Goal: Task Accomplishment & Management: Use online tool/utility

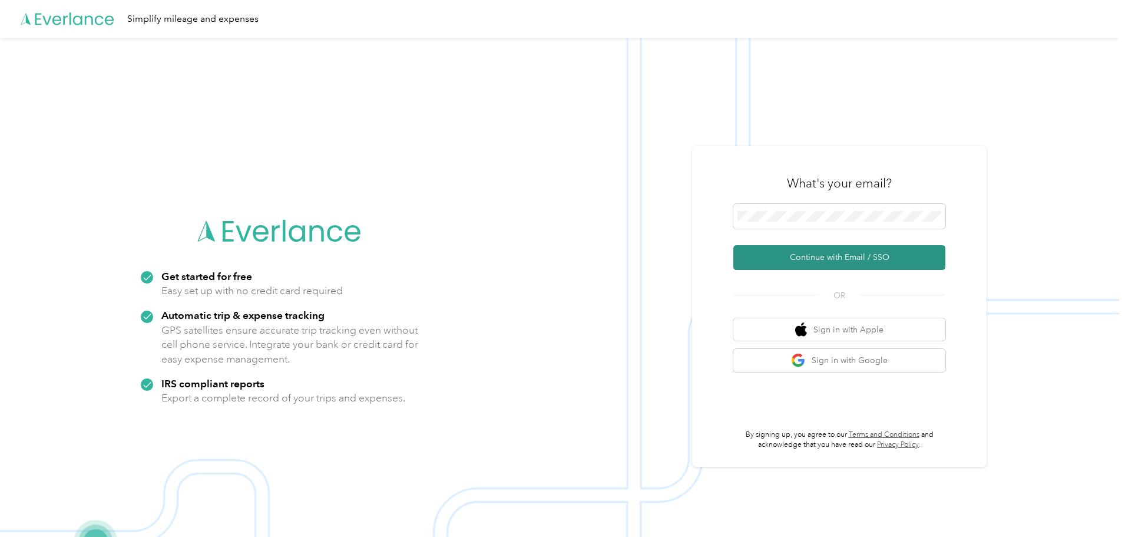
click at [879, 255] on button "Continue with Email / SSO" at bounding box center [839, 257] width 212 height 25
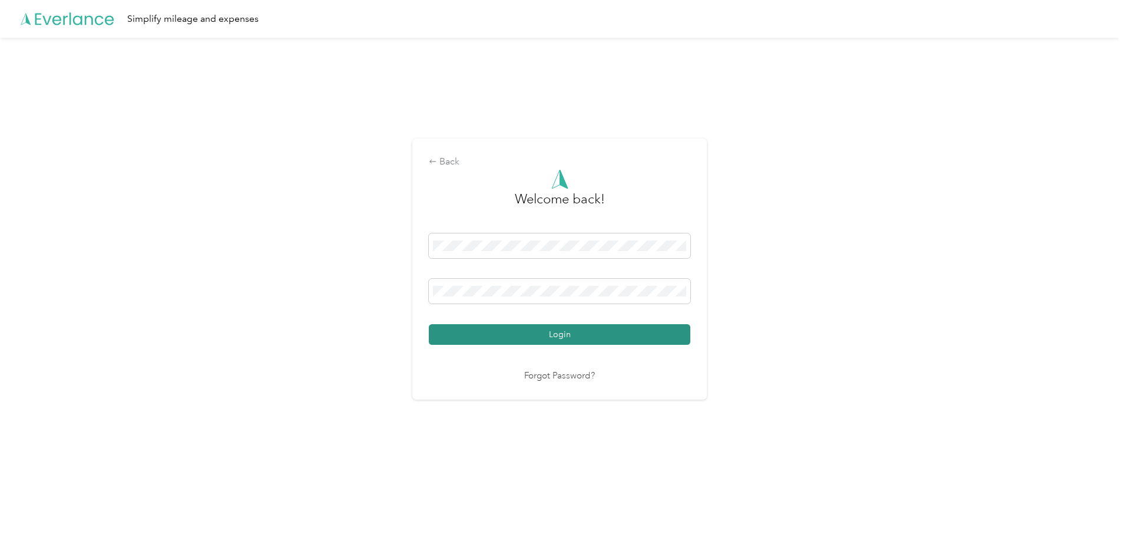
click at [558, 339] on button "Login" at bounding box center [559, 334] width 261 height 21
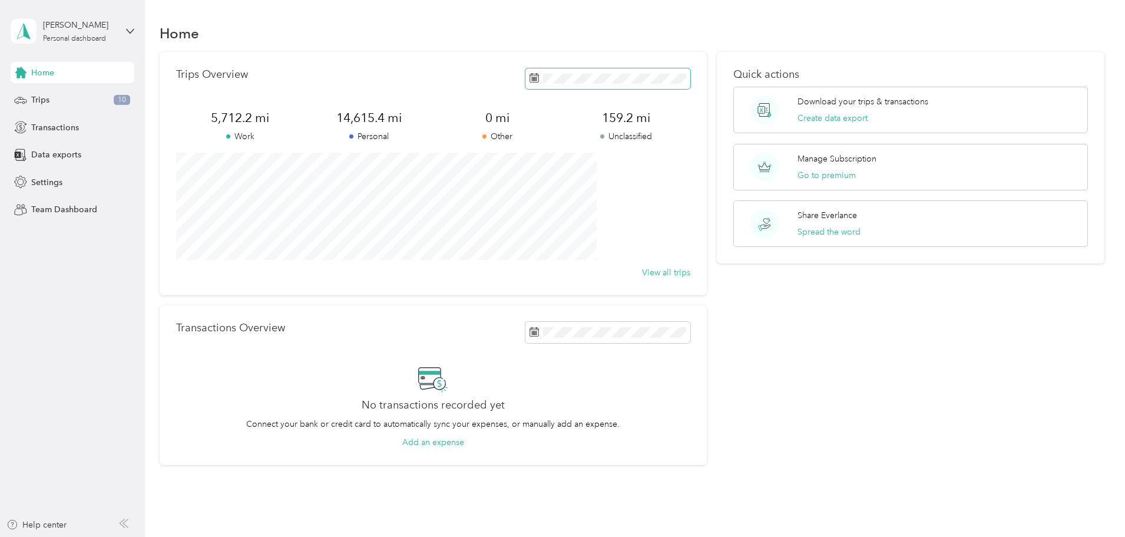
click at [551, 85] on span at bounding box center [607, 78] width 165 height 21
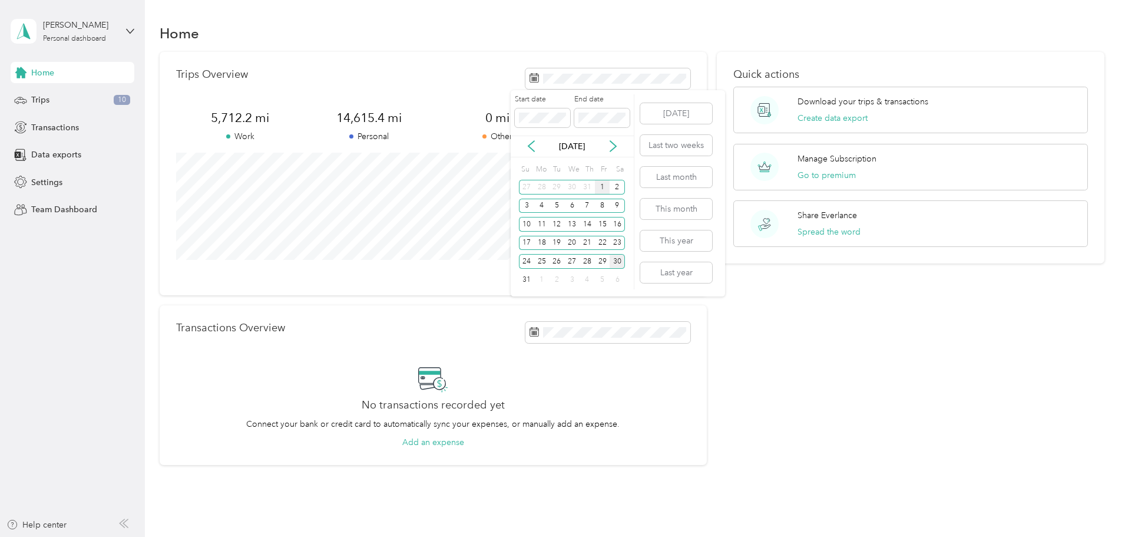
click at [604, 189] on div "1" at bounding box center [602, 187] width 15 height 15
click at [620, 261] on div "30" at bounding box center [617, 261] width 15 height 15
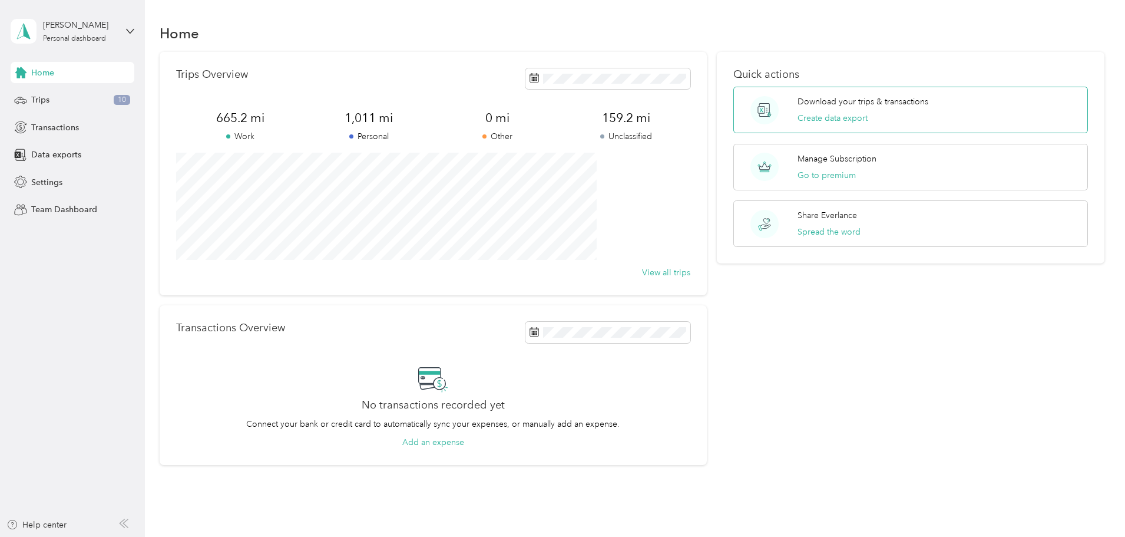
click at [810, 103] on p "Download your trips & transactions" at bounding box center [862, 101] width 131 height 12
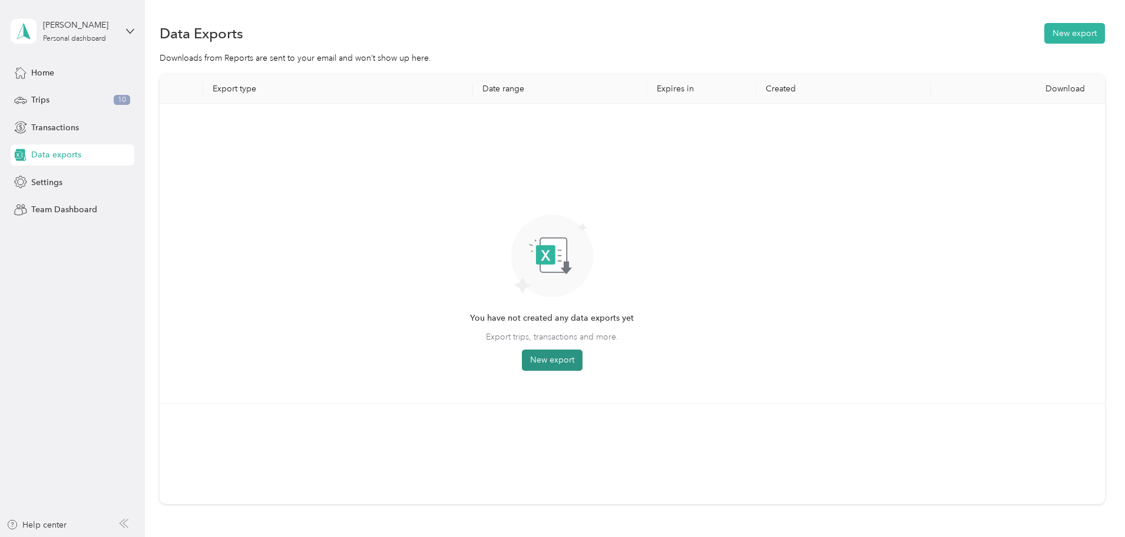
click at [582, 362] on button "New export" at bounding box center [552, 359] width 61 height 21
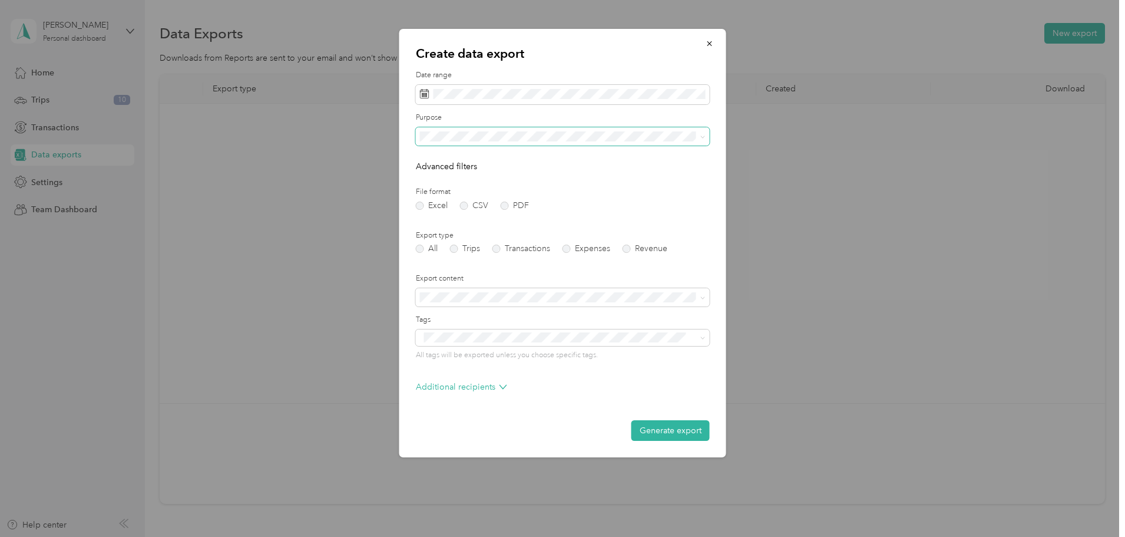
click at [481, 144] on span at bounding box center [563, 136] width 294 height 19
click at [445, 216] on span "Real Estate" at bounding box center [443, 219] width 39 height 10
click at [663, 431] on button "Generate export" at bounding box center [670, 430] width 78 height 21
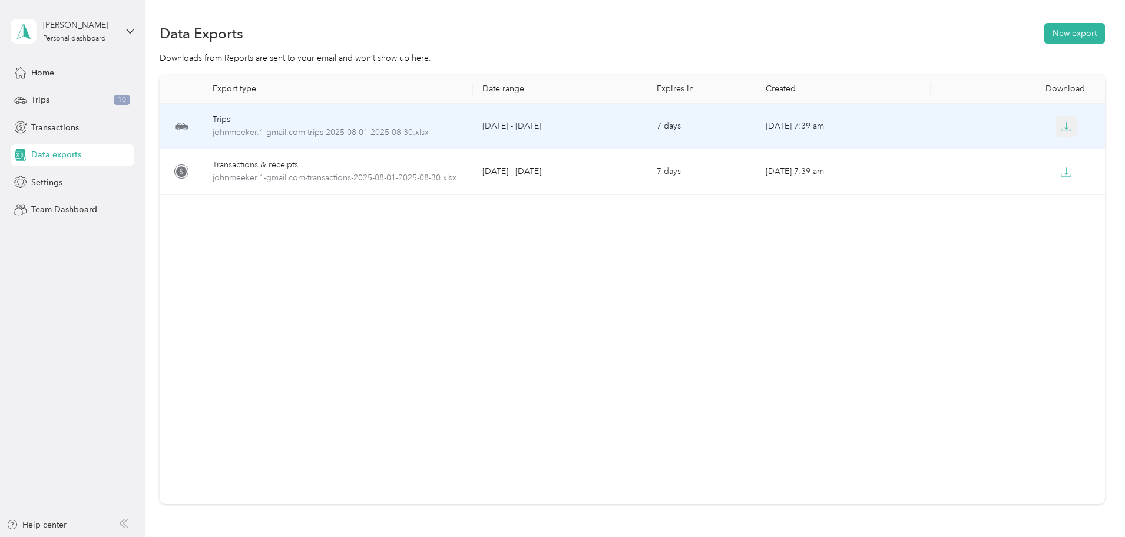
click at [1061, 127] on icon "button" at bounding box center [1066, 126] width 11 height 11
